Goal: Task Accomplishment & Management: Use online tool/utility

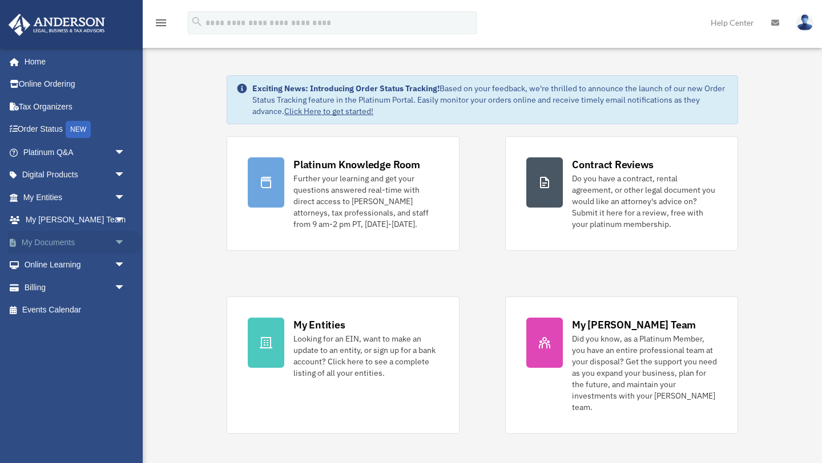
click at [118, 241] on span "arrow_drop_down" at bounding box center [125, 242] width 23 height 23
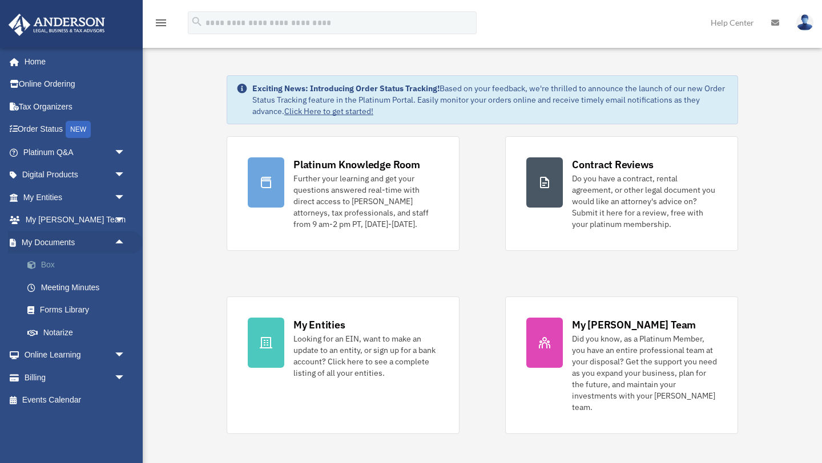
click at [51, 264] on link "Box" at bounding box center [79, 265] width 127 height 23
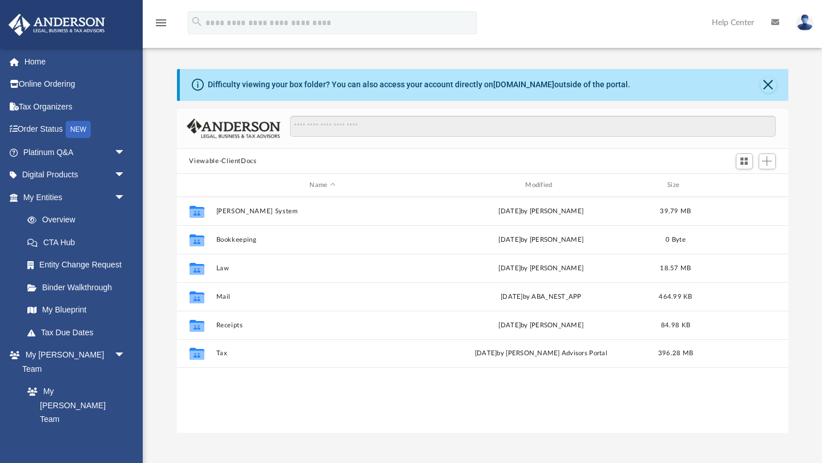
scroll to position [259, 611]
click at [766, 83] on button "Close" at bounding box center [768, 85] width 16 height 16
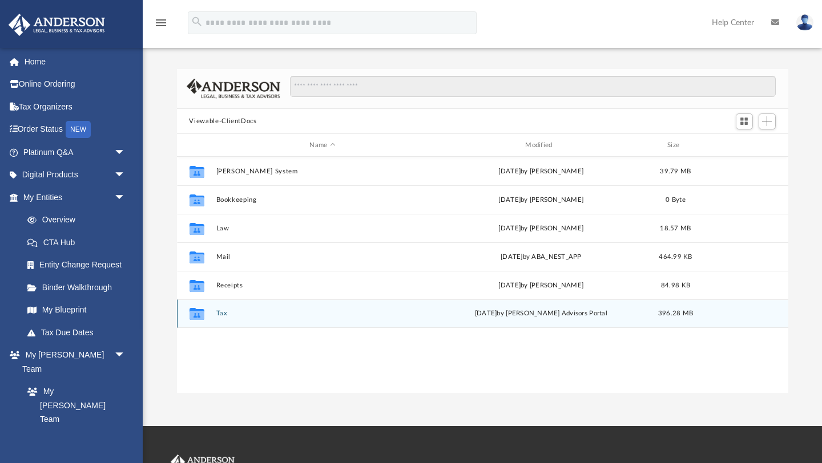
click at [222, 312] on button "Tax" at bounding box center [322, 313] width 213 height 7
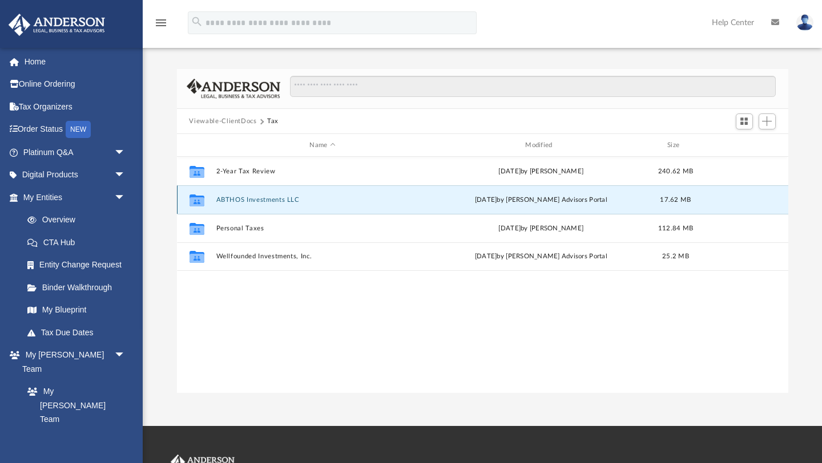
click at [258, 199] on button "ABTHOS Investments LLC" at bounding box center [322, 199] width 213 height 7
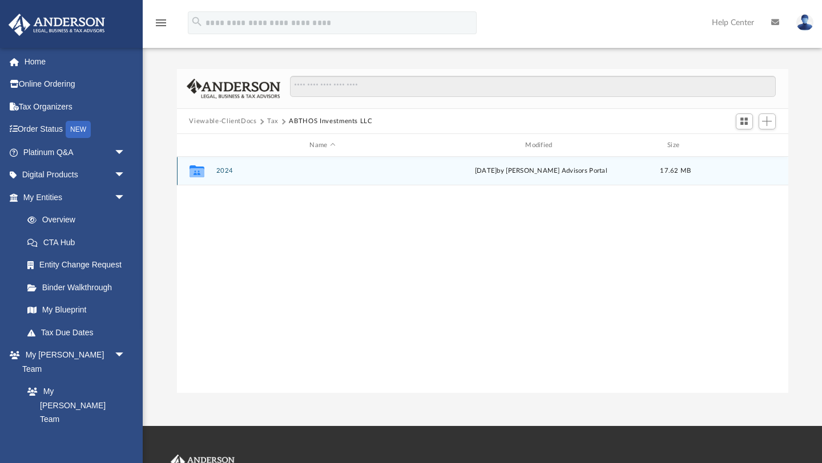
click at [239, 173] on button "2024" at bounding box center [322, 171] width 213 height 7
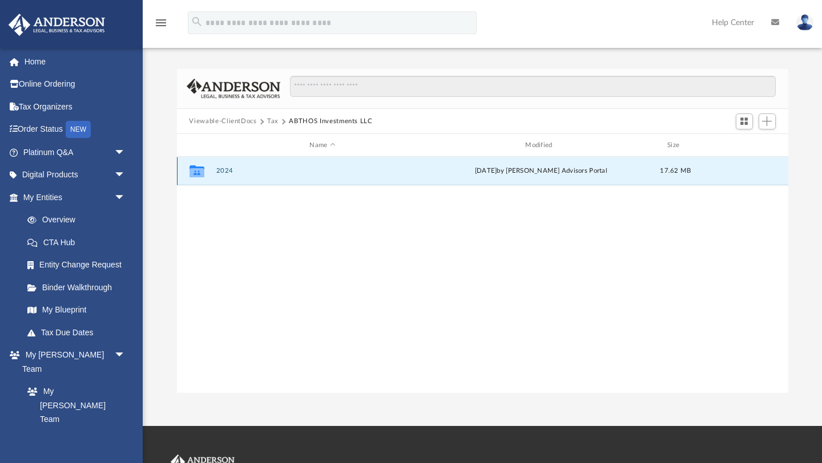
click at [239, 173] on button "2024" at bounding box center [322, 171] width 213 height 7
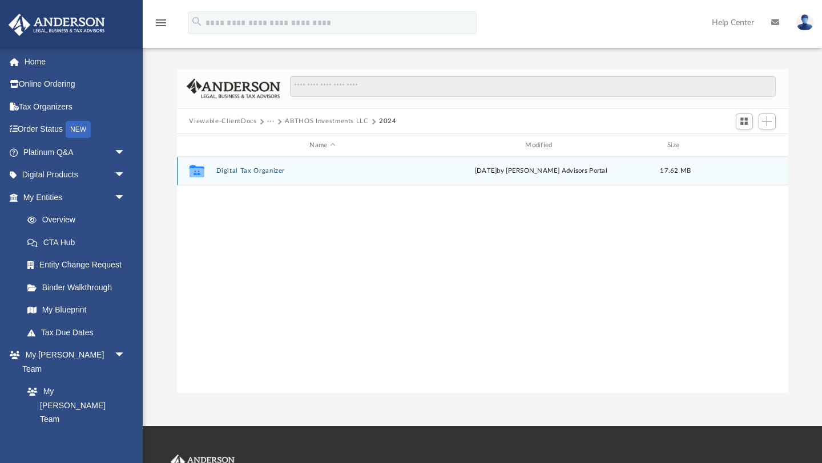
click at [241, 172] on button "Digital Tax Organizer" at bounding box center [322, 171] width 213 height 7
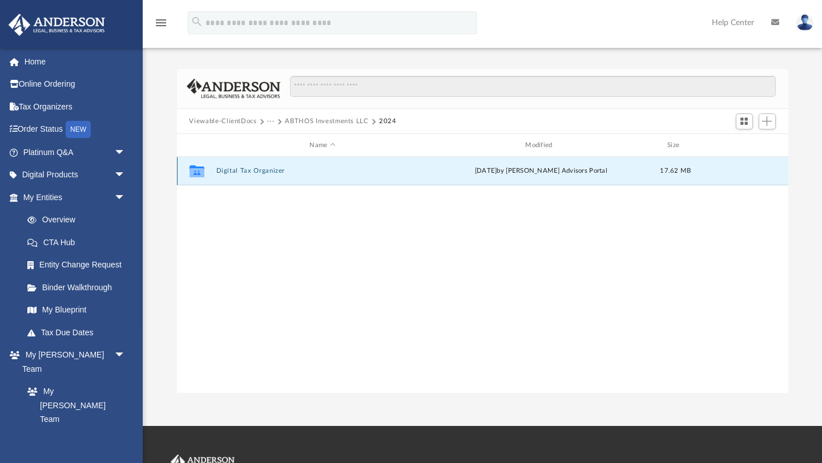
click at [241, 172] on button "Digital Tax Organizer" at bounding box center [322, 171] width 213 height 7
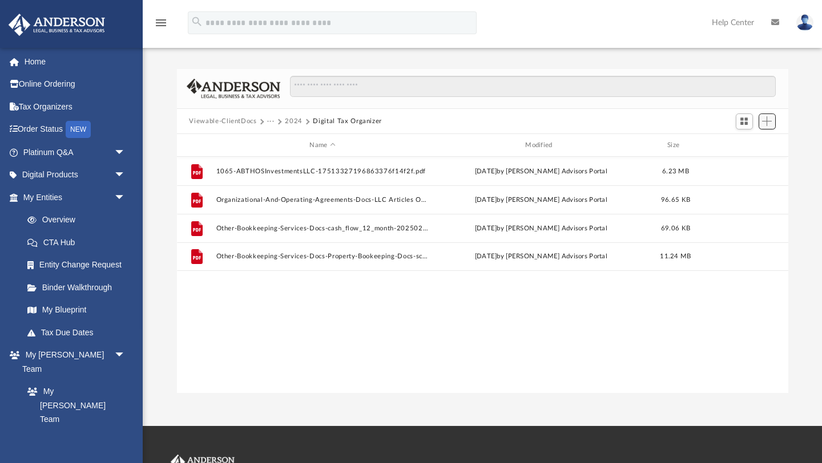
click at [767, 120] on span "Add" at bounding box center [767, 121] width 10 height 10
click at [745, 144] on li "Upload" at bounding box center [750, 144] width 37 height 12
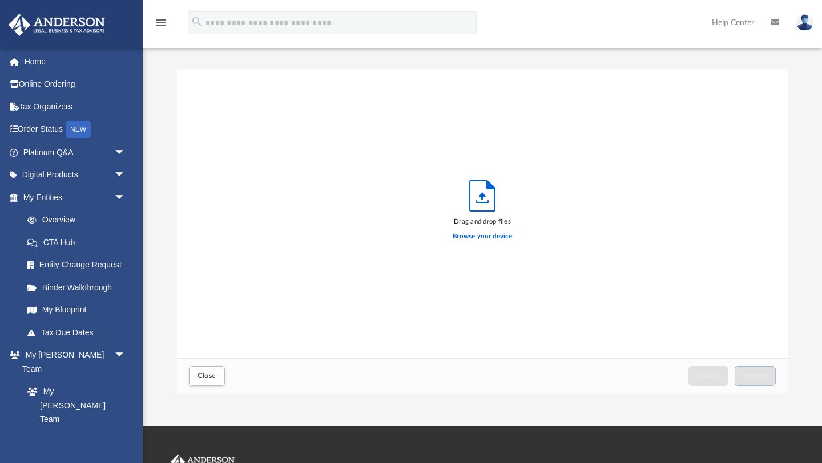
scroll to position [289, 611]
click at [486, 237] on label "Browse your device" at bounding box center [481, 237] width 59 height 10
click at [0, 0] on input "Browse your device" at bounding box center [0, 0] width 0 height 0
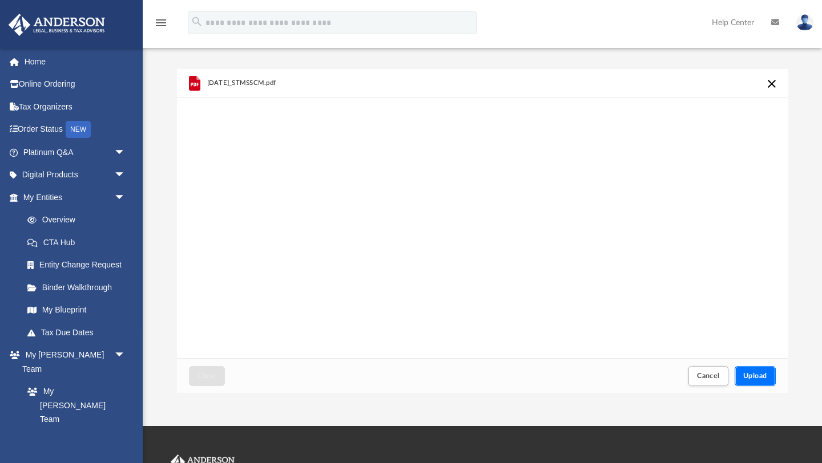
click at [758, 377] on span "Upload" at bounding box center [755, 376] width 24 height 7
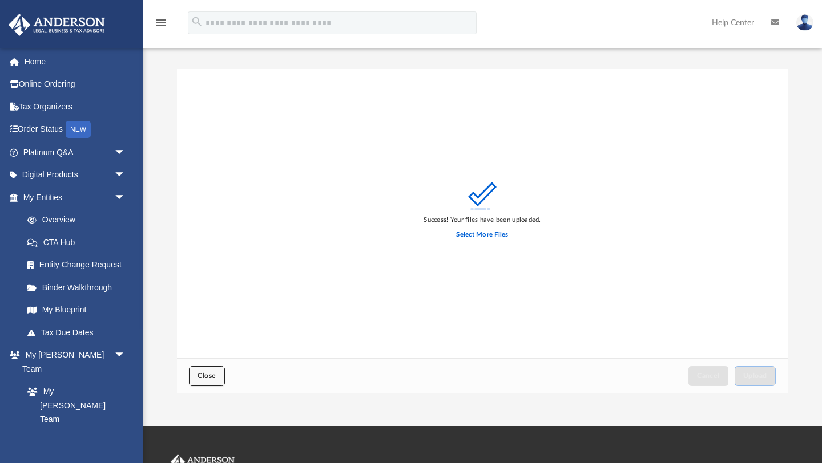
click at [210, 375] on span "Close" at bounding box center [206, 376] width 18 height 7
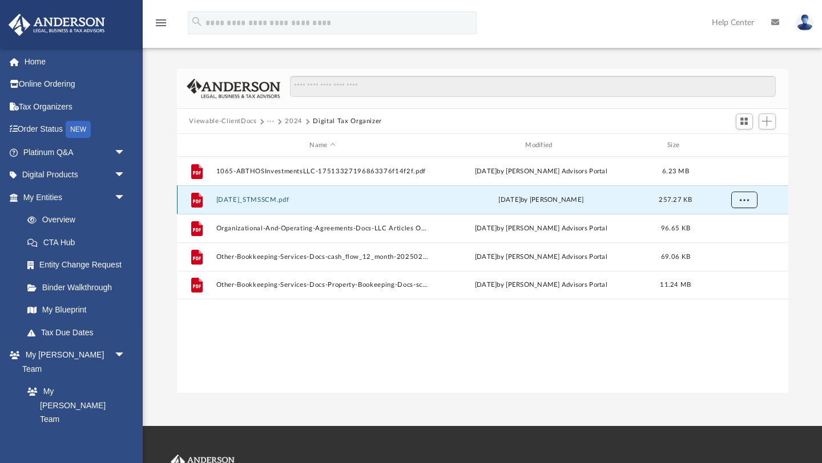
click at [743, 199] on span "More options" at bounding box center [743, 200] width 9 height 6
click at [768, 120] on span "Add" at bounding box center [767, 121] width 10 height 10
click at [746, 145] on li "Upload" at bounding box center [750, 144] width 37 height 12
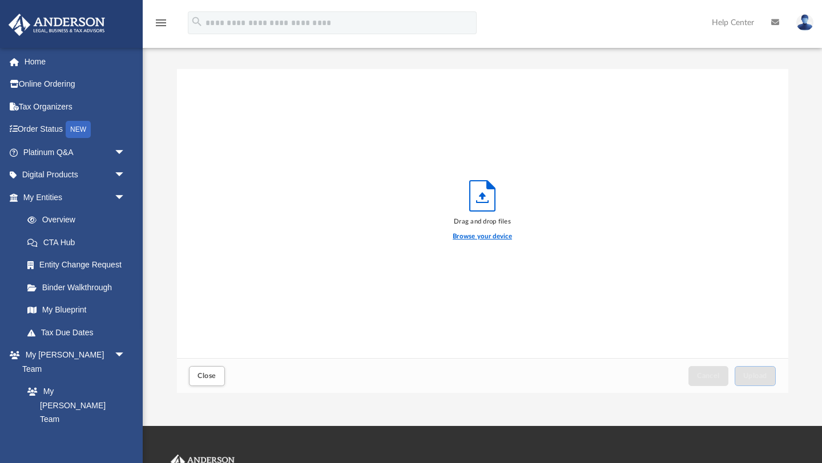
click at [486, 237] on label "Browse your device" at bounding box center [481, 237] width 59 height 10
click at [0, 0] on input "Browse your device" at bounding box center [0, 0] width 0 height 0
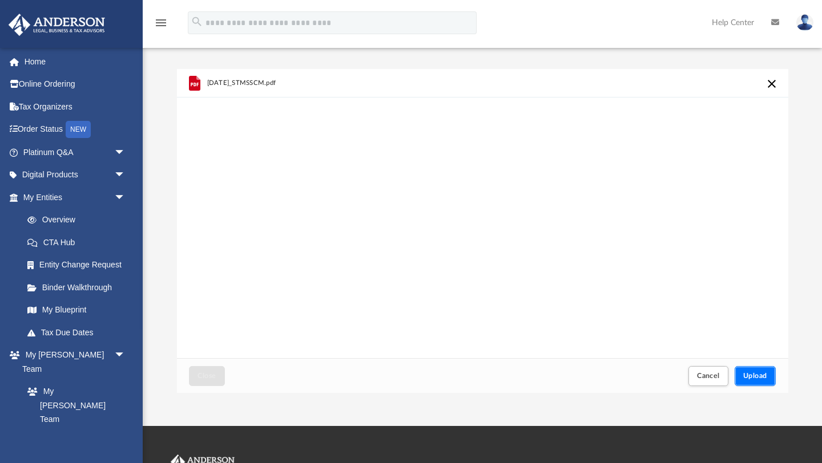
click at [756, 377] on span "Upload" at bounding box center [755, 376] width 24 height 7
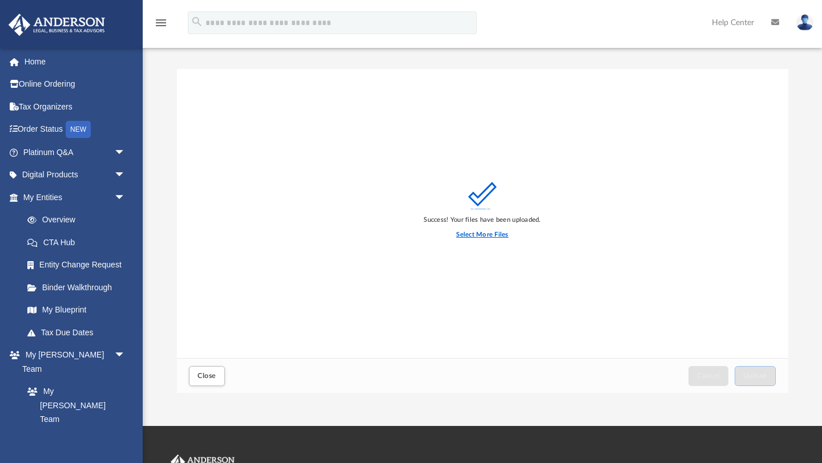
click at [490, 234] on label "Select More Files" at bounding box center [482, 235] width 52 height 10
click at [0, 0] on input "Select More Files" at bounding box center [0, 0] width 0 height 0
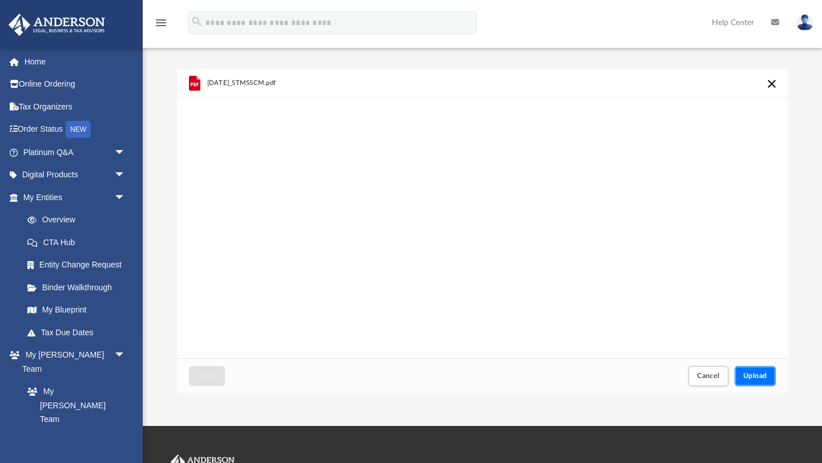
click at [758, 377] on span "Upload" at bounding box center [755, 376] width 24 height 7
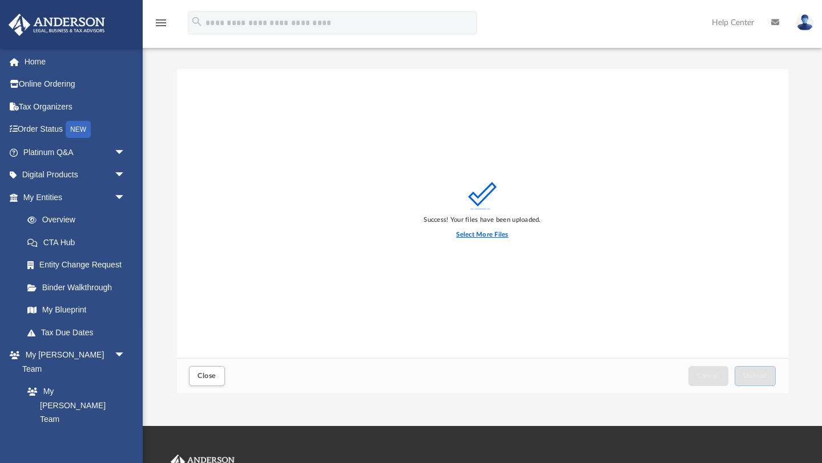
click at [479, 235] on label "Select More Files" at bounding box center [482, 235] width 52 height 10
click at [0, 0] on input "Select More Files" at bounding box center [0, 0] width 0 height 0
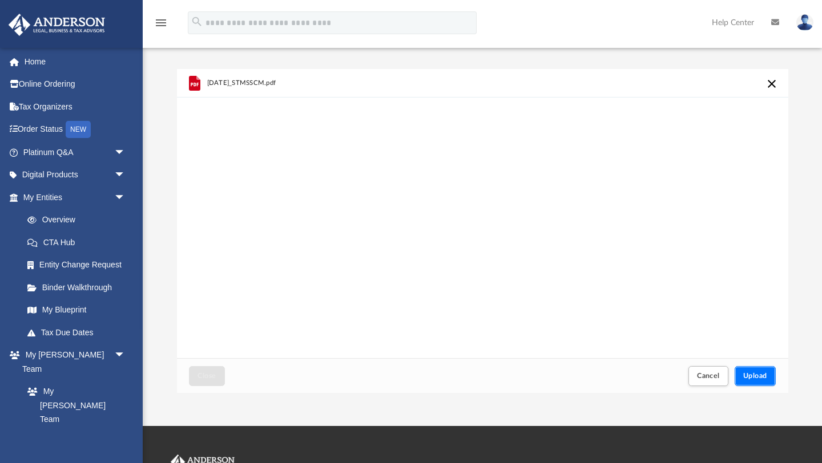
click at [753, 375] on span "Upload" at bounding box center [755, 376] width 24 height 7
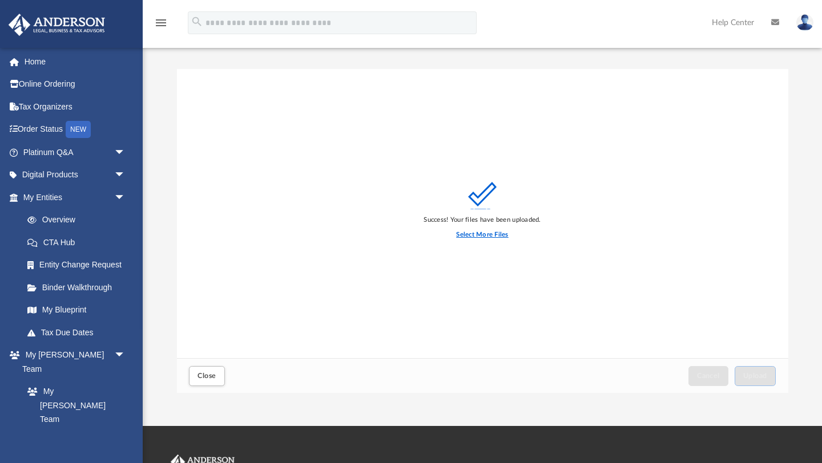
click at [484, 233] on label "Select More Files" at bounding box center [482, 235] width 52 height 10
click at [0, 0] on input "Select More Files" at bounding box center [0, 0] width 0 height 0
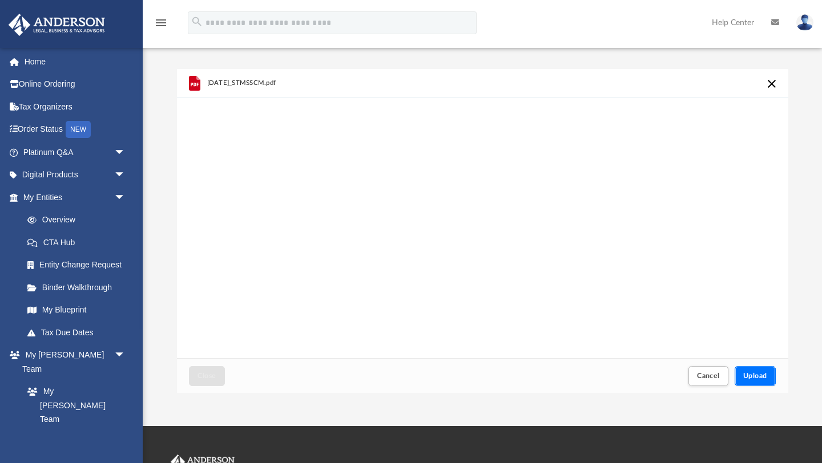
click at [757, 377] on span "Upload" at bounding box center [755, 376] width 24 height 7
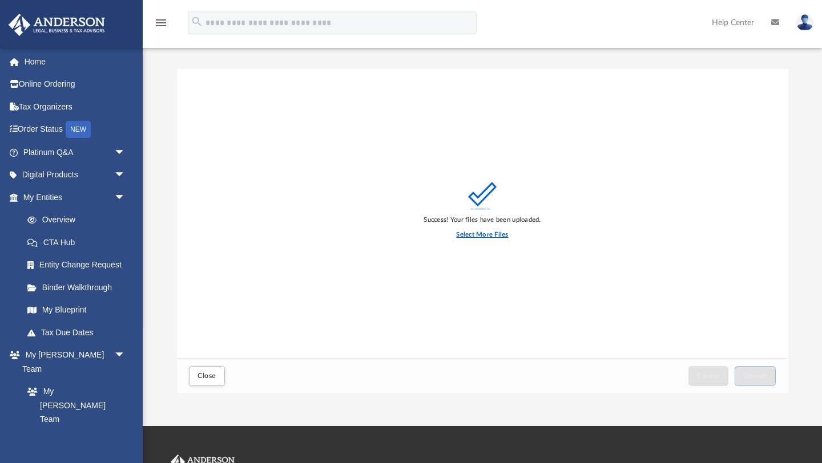
click at [479, 234] on label "Select More Files" at bounding box center [482, 235] width 52 height 10
click at [0, 0] on input "Select More Files" at bounding box center [0, 0] width 0 height 0
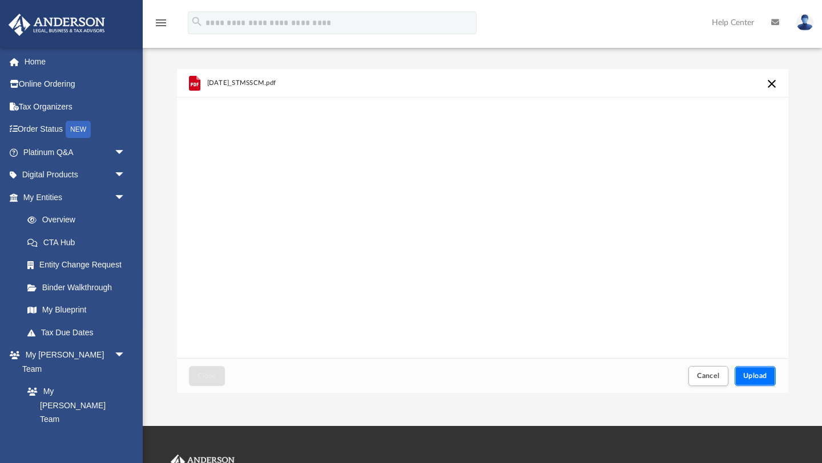
click at [756, 377] on span "Upload" at bounding box center [755, 376] width 24 height 7
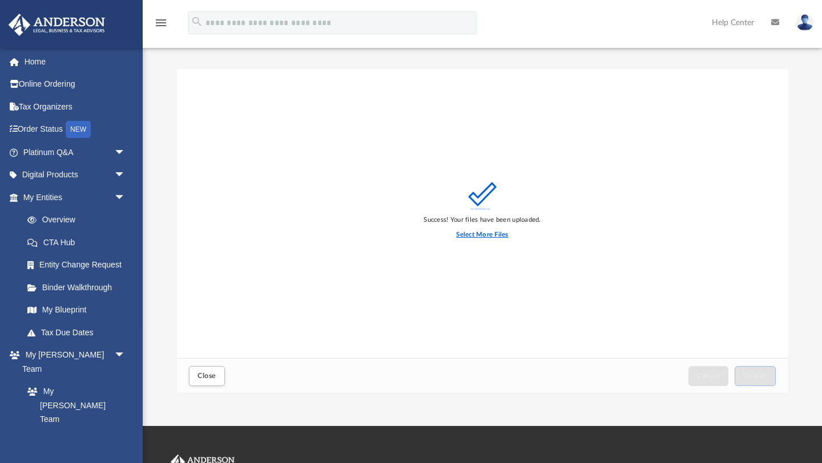
click at [482, 235] on label "Select More Files" at bounding box center [482, 235] width 52 height 10
click at [0, 0] on input "Select More Files" at bounding box center [0, 0] width 0 height 0
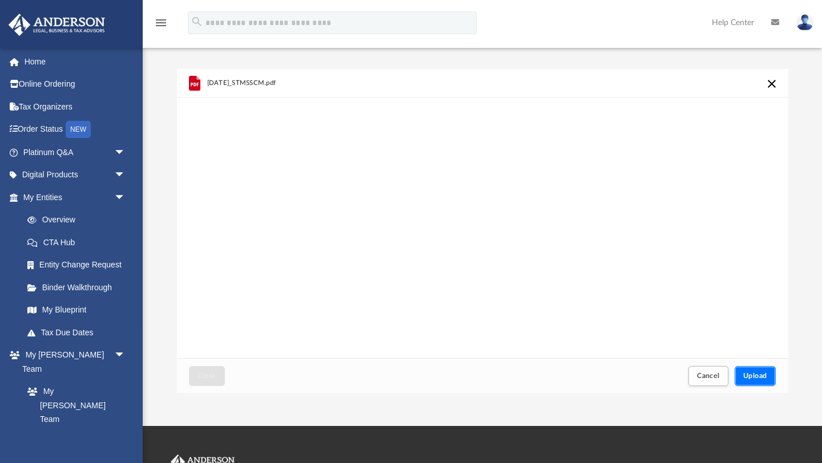
click at [758, 375] on span "Upload" at bounding box center [755, 376] width 24 height 7
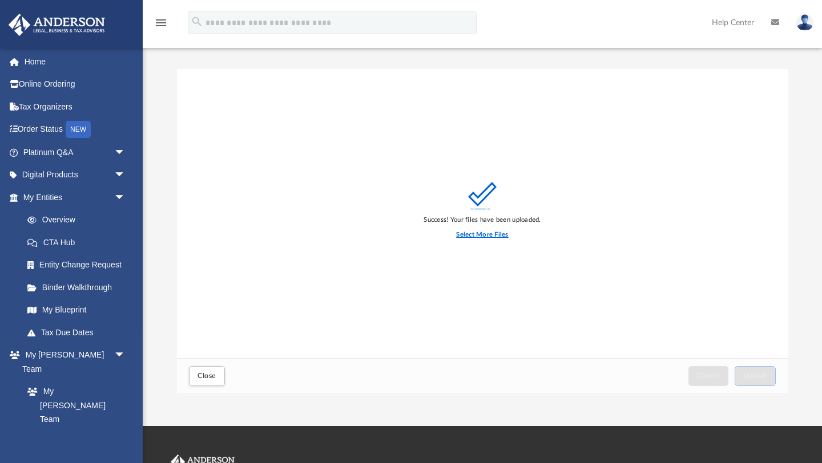
click at [483, 233] on label "Select More Files" at bounding box center [482, 235] width 52 height 10
click at [0, 0] on input "Select More Files" at bounding box center [0, 0] width 0 height 0
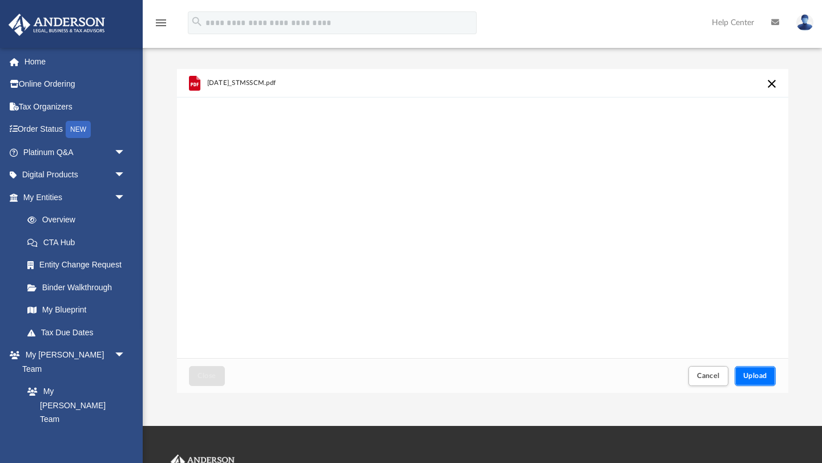
click at [759, 375] on span "Upload" at bounding box center [755, 376] width 24 height 7
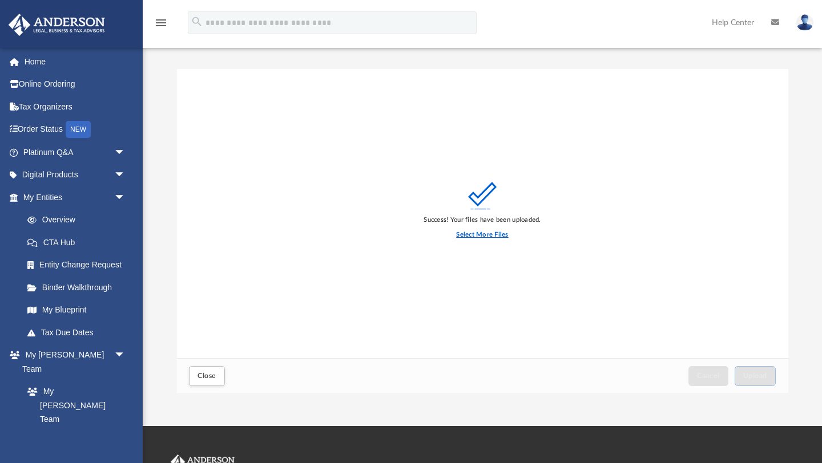
click at [481, 233] on label "Select More Files" at bounding box center [482, 235] width 52 height 10
click at [0, 0] on input "Select More Files" at bounding box center [0, 0] width 0 height 0
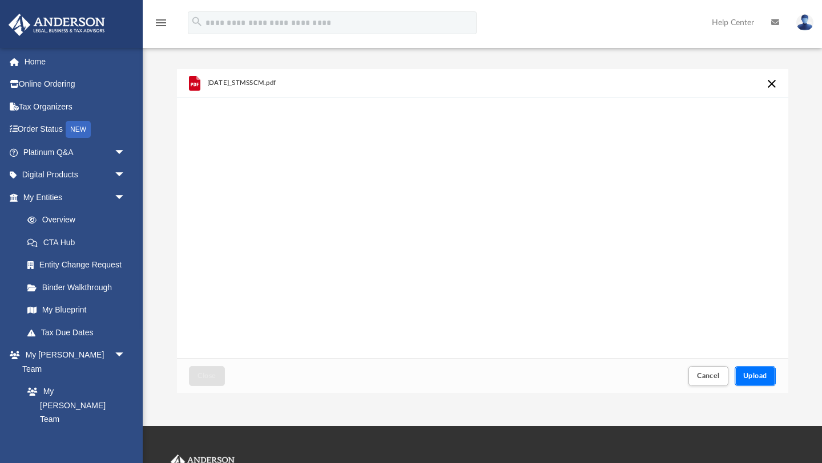
click at [755, 377] on span "Upload" at bounding box center [755, 376] width 24 height 7
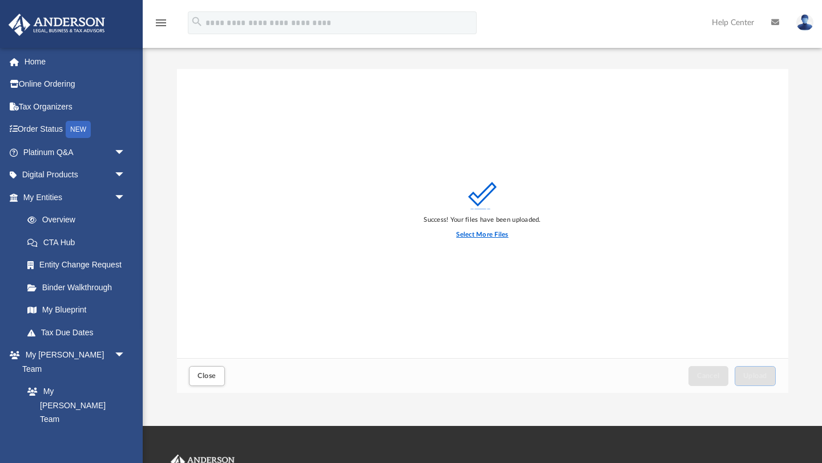
click at [481, 234] on label "Select More Files" at bounding box center [482, 235] width 52 height 10
click at [0, 0] on input "Select More Files" at bounding box center [0, 0] width 0 height 0
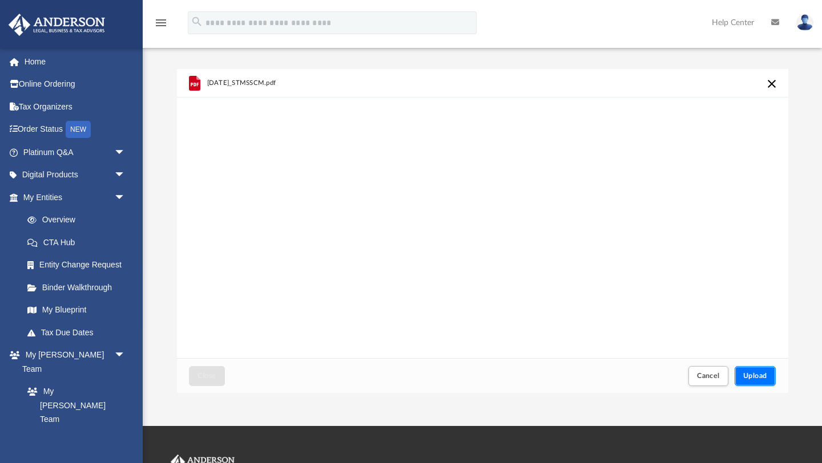
click at [756, 377] on span "Upload" at bounding box center [755, 376] width 24 height 7
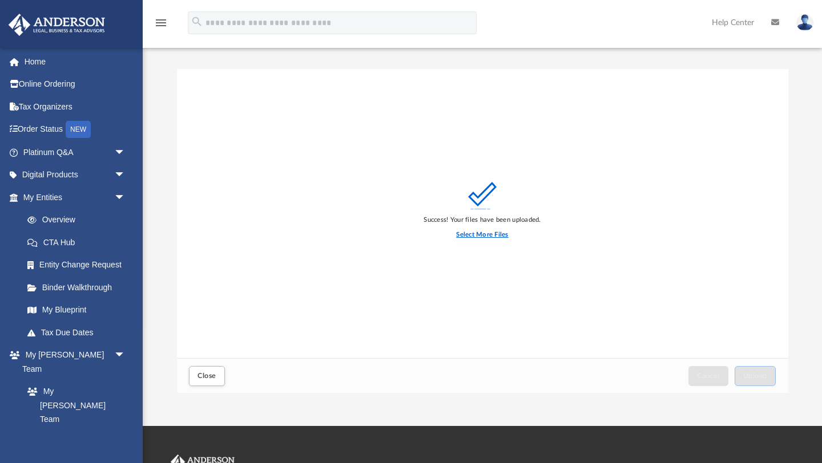
click at [480, 236] on label "Select More Files" at bounding box center [482, 235] width 52 height 10
click at [0, 0] on input "Select More Files" at bounding box center [0, 0] width 0 height 0
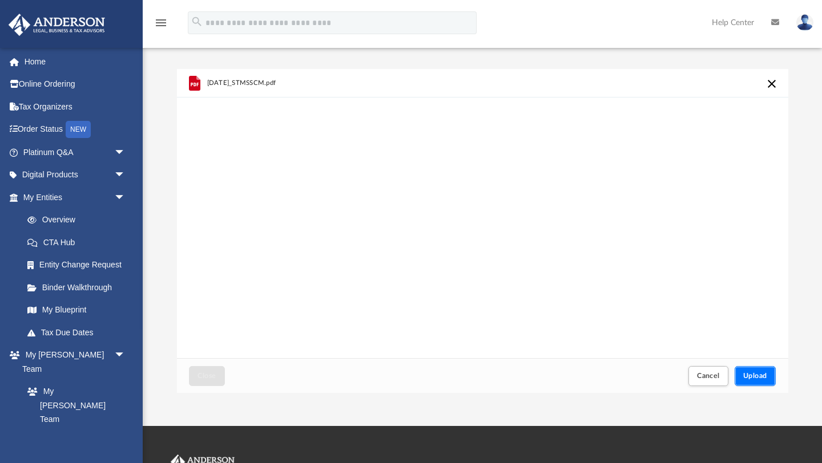
click at [755, 375] on span "Upload" at bounding box center [755, 376] width 24 height 7
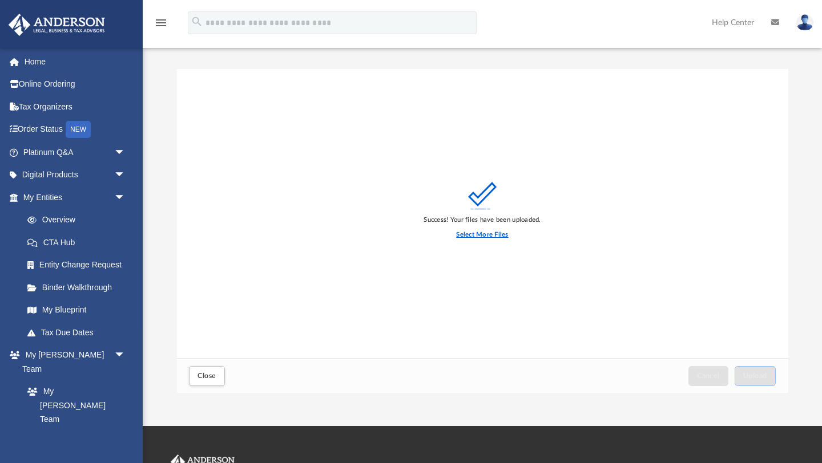
click at [479, 234] on label "Select More Files" at bounding box center [482, 235] width 52 height 10
click at [0, 0] on input "Select More Files" at bounding box center [0, 0] width 0 height 0
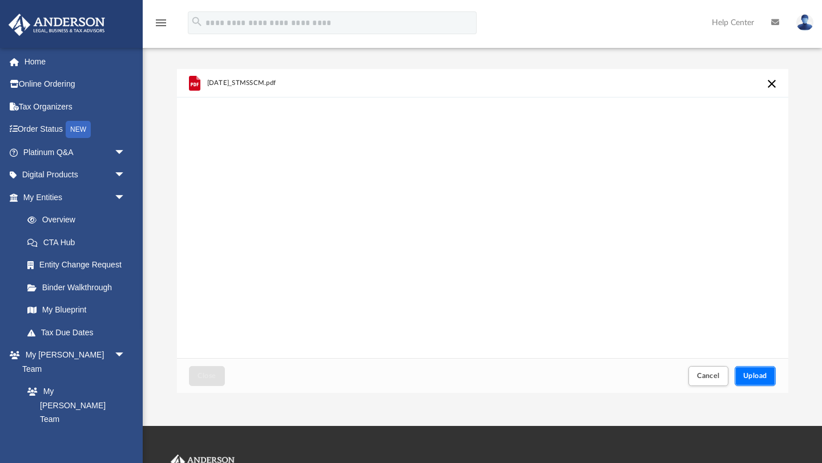
click at [755, 377] on span "Upload" at bounding box center [755, 376] width 24 height 7
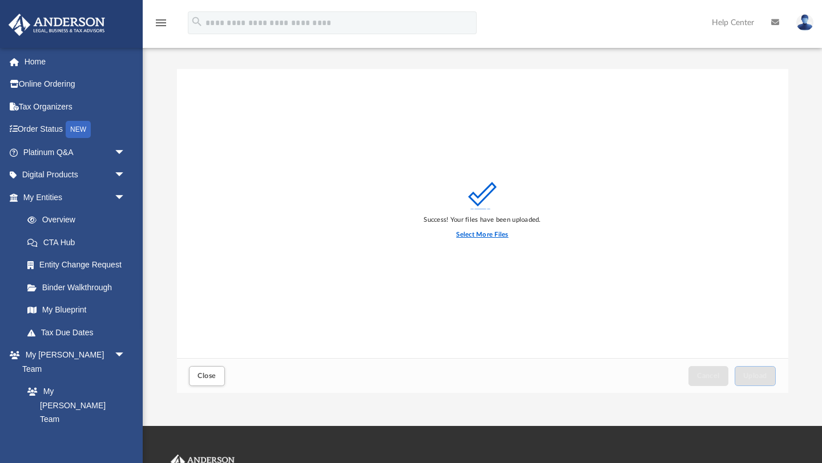
click at [482, 235] on label "Select More Files" at bounding box center [482, 235] width 52 height 10
click at [0, 0] on input "Select More Files" at bounding box center [0, 0] width 0 height 0
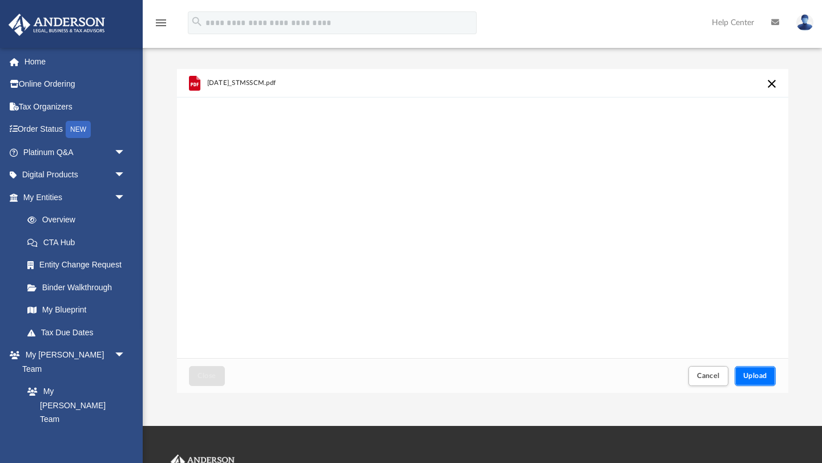
click at [755, 377] on span "Upload" at bounding box center [755, 376] width 24 height 7
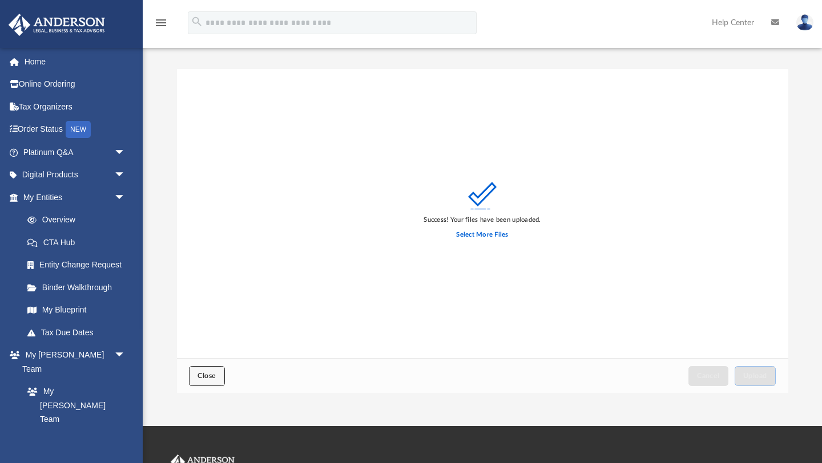
click at [208, 376] on span "Close" at bounding box center [206, 376] width 18 height 7
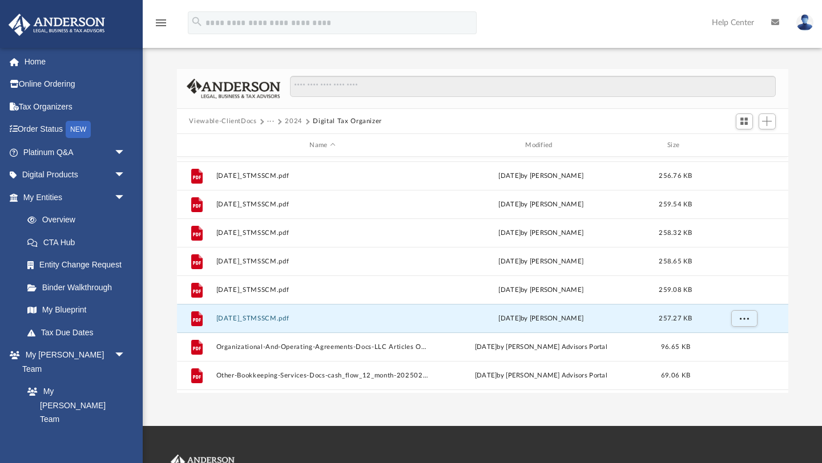
scroll to position [225, 0]
click at [769, 122] on span "Add" at bounding box center [767, 121] width 10 height 10
click at [745, 145] on li "Upload" at bounding box center [750, 144] width 37 height 12
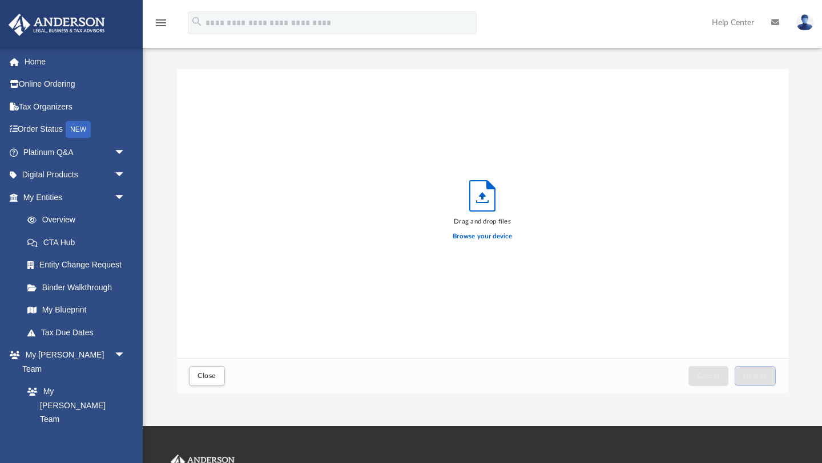
scroll to position [289, 611]
click at [487, 237] on label "Browse your device" at bounding box center [481, 237] width 59 height 10
click at [0, 0] on input "Browse your device" at bounding box center [0, 0] width 0 height 0
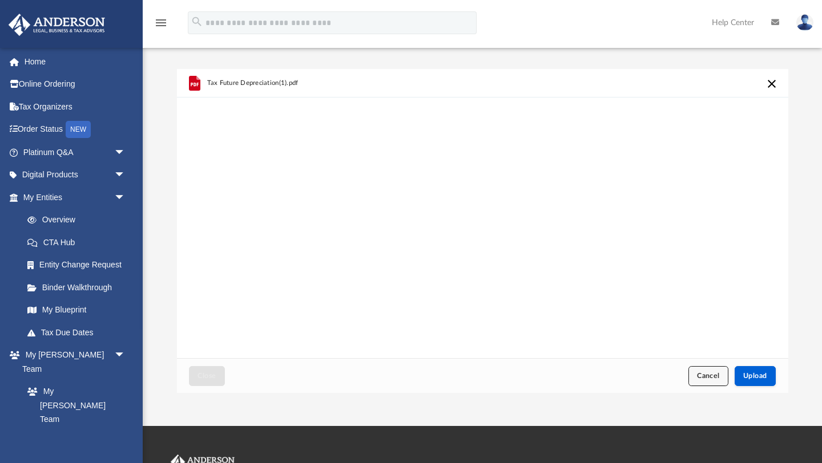
click at [710, 375] on span "Cancel" at bounding box center [708, 376] width 23 height 7
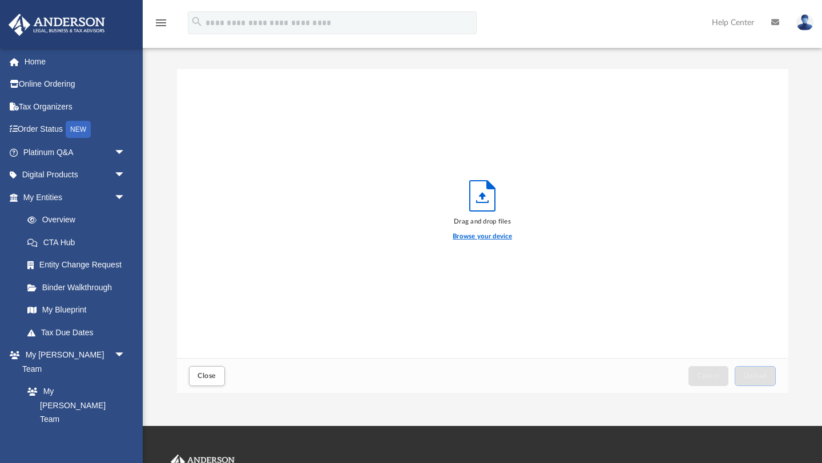
click at [485, 237] on label "Browse your device" at bounding box center [481, 237] width 59 height 10
click at [0, 0] on input "Browse your device" at bounding box center [0, 0] width 0 height 0
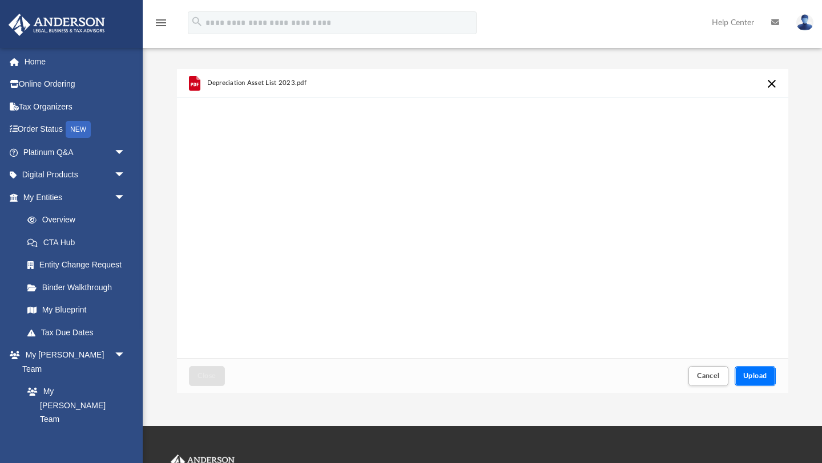
click at [751, 376] on span "Upload" at bounding box center [755, 376] width 24 height 7
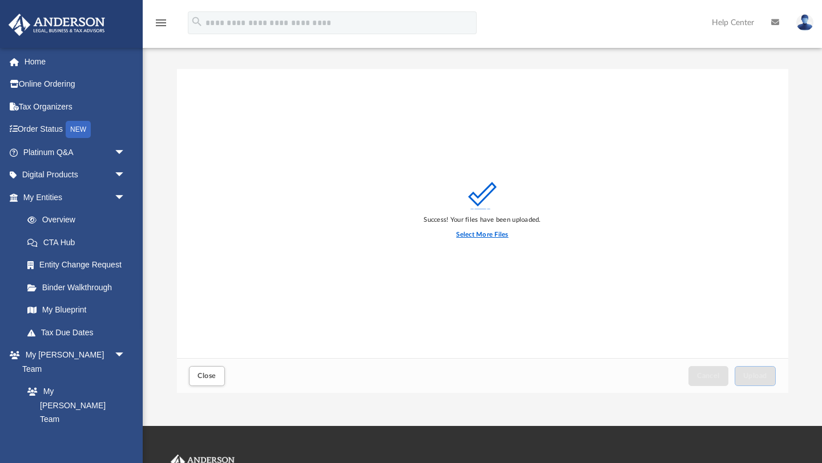
click at [488, 233] on label "Select More Files" at bounding box center [482, 235] width 52 height 10
click at [0, 0] on input "Select More Files" at bounding box center [0, 0] width 0 height 0
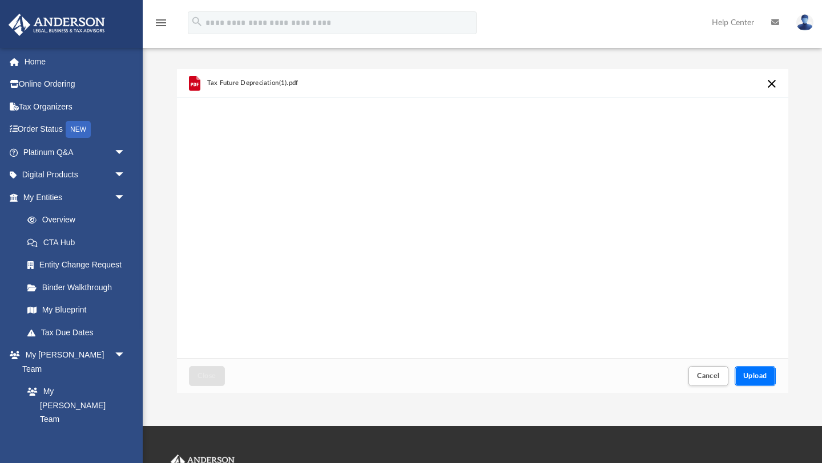
click at [754, 377] on span "Upload" at bounding box center [755, 376] width 24 height 7
